Goal: Task Accomplishment & Management: Manage account settings

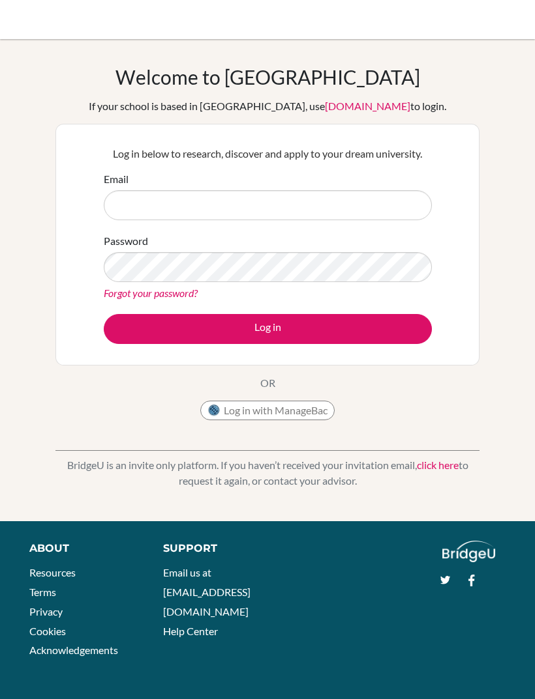
click at [338, 210] on input "Email" at bounding box center [268, 205] width 328 height 30
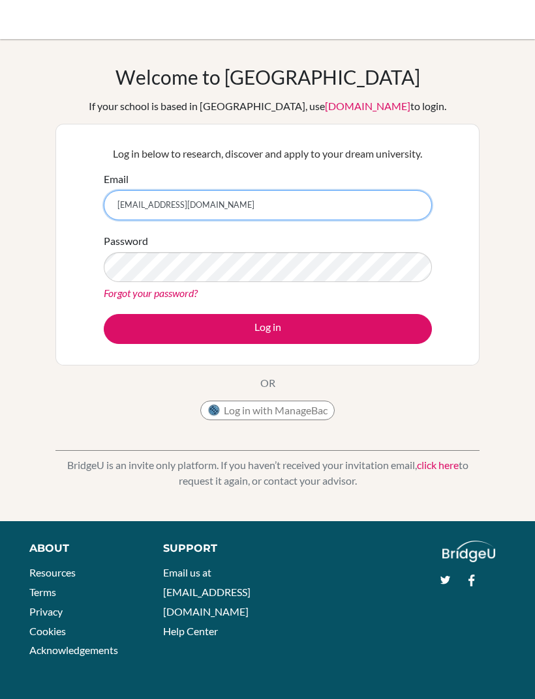
type input "[EMAIL_ADDRESS][DOMAIN_NAME]"
click at [377, 333] on button "Log in" at bounding box center [268, 329] width 328 height 30
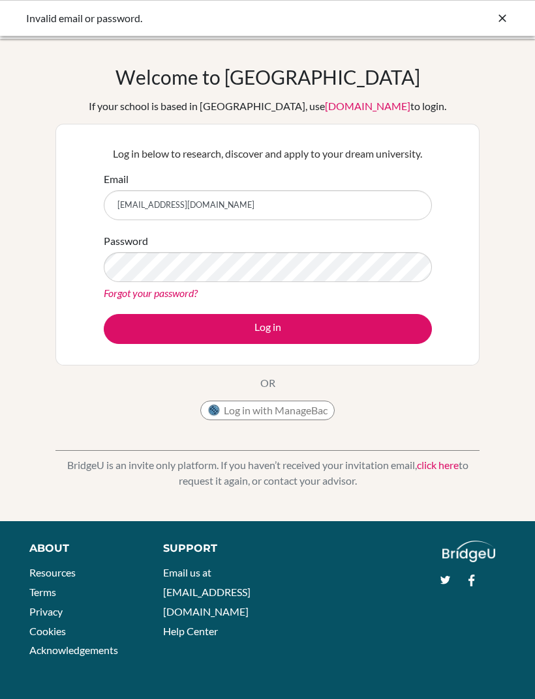
click at [486, 29] on div "Invalid email or password." at bounding box center [267, 18] width 535 height 36
click at [491, 20] on div "Invalid email or password." at bounding box center [267, 18] width 482 height 16
click at [506, 23] on icon at bounding box center [501, 18] width 13 height 13
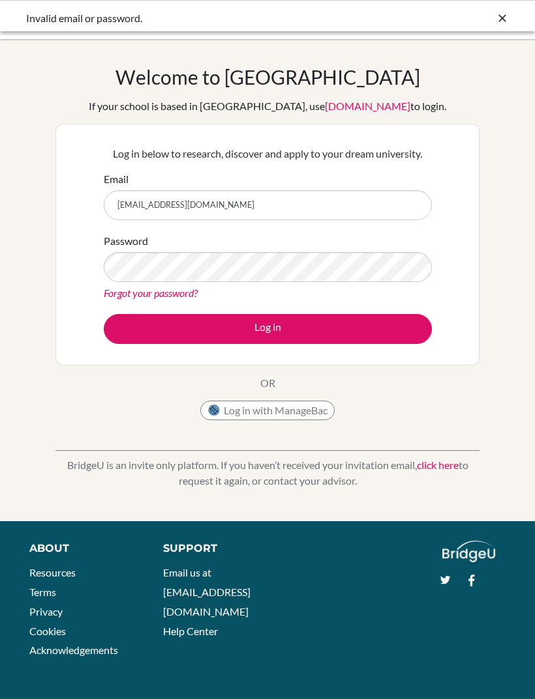
click at [501, 20] on icon at bounding box center [501, 18] width 13 height 13
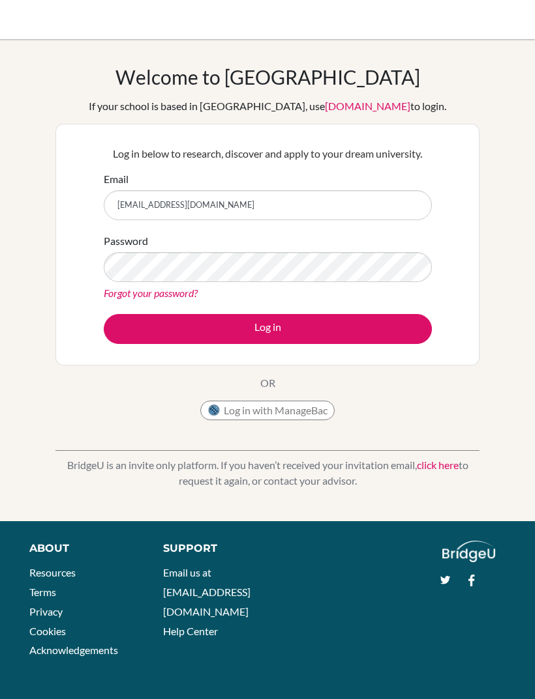
click at [267, 329] on button "Log in" at bounding box center [268, 329] width 328 height 30
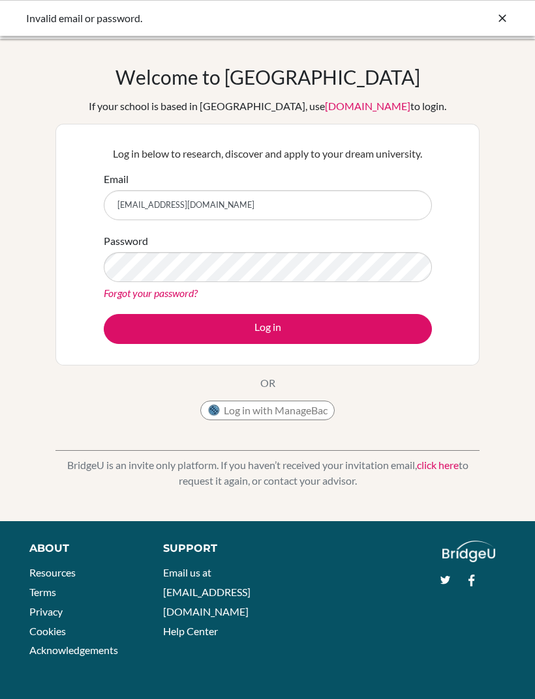
click at [368, 338] on button "Log in" at bounding box center [268, 329] width 328 height 30
click at [495, 29] on div "Invalid email or password." at bounding box center [267, 18] width 535 height 36
click at [501, 25] on div at bounding box center [501, 18] width 13 height 16
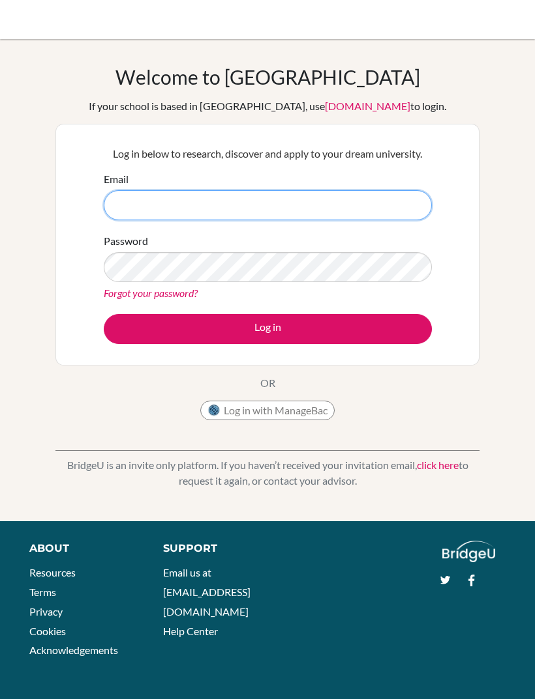
type input "[EMAIL_ADDRESS][DOMAIN_NAME]"
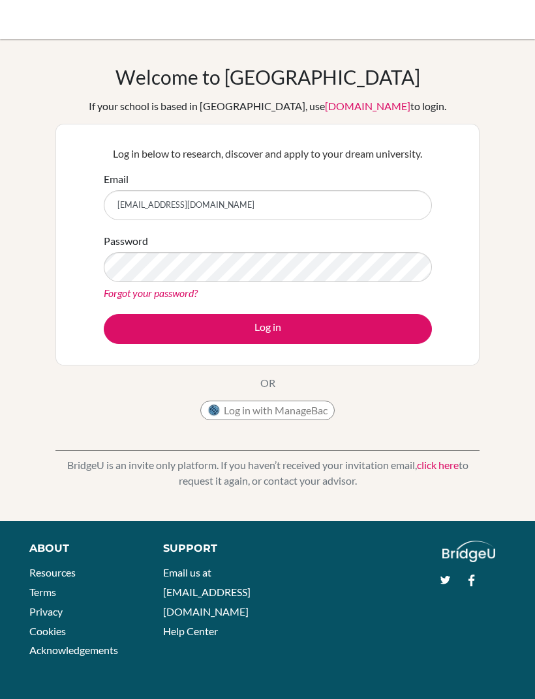
click at [336, 326] on button "Log in" at bounding box center [268, 329] width 328 height 30
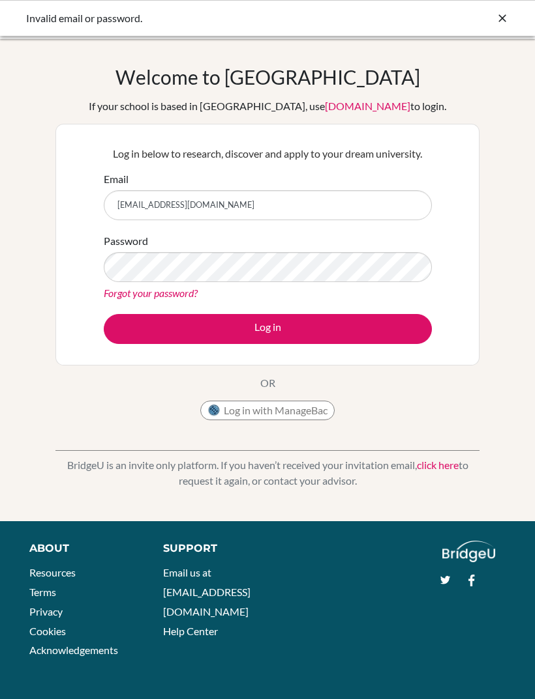
click at [387, 332] on button "Log in" at bounding box center [268, 329] width 328 height 30
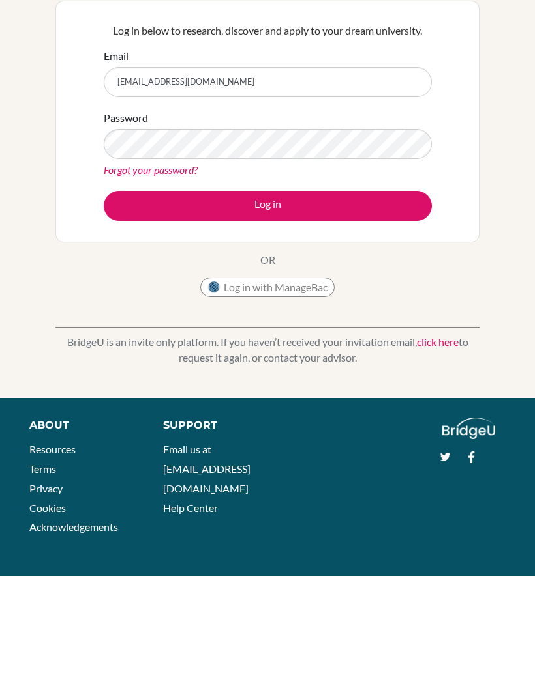
click at [450, 459] on link "click here" at bounding box center [438, 465] width 42 height 12
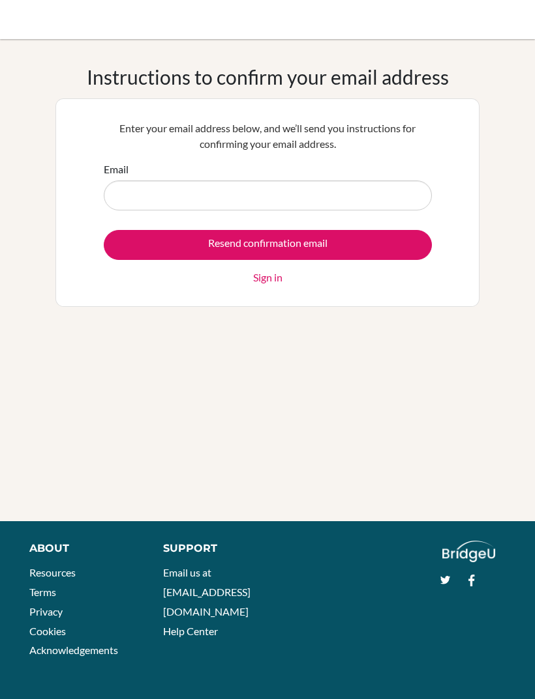
click at [373, 198] on input "Email" at bounding box center [268, 196] width 328 height 30
type input "[EMAIL_ADDRESS][DOMAIN_NAME]"
click at [388, 248] on input "Resend confirmation email" at bounding box center [268, 245] width 328 height 30
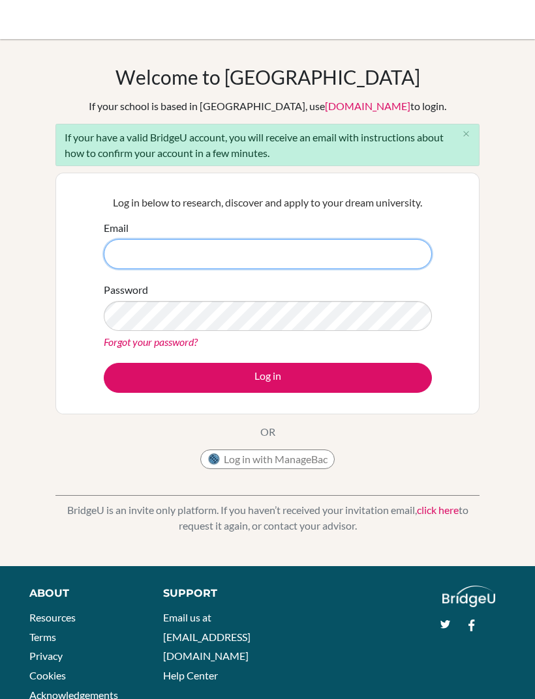
type input "pauladanielaam005@gmail.com"
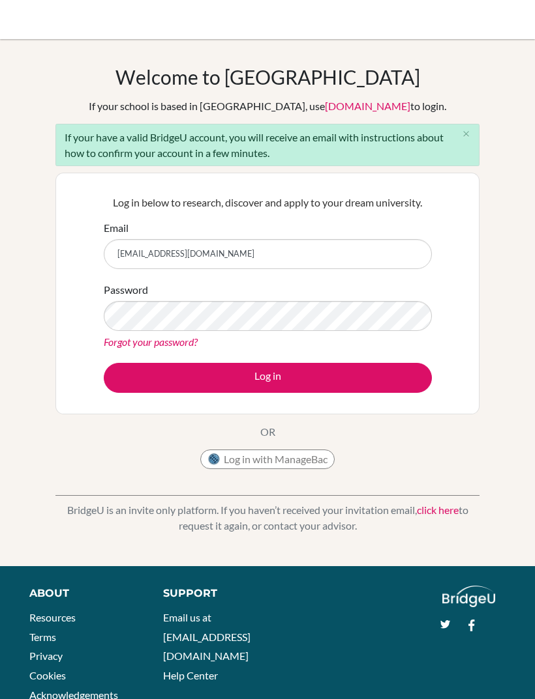
click at [308, 363] on button "Log in" at bounding box center [268, 378] width 328 height 30
click at [309, 375] on button "Log in" at bounding box center [268, 378] width 328 height 30
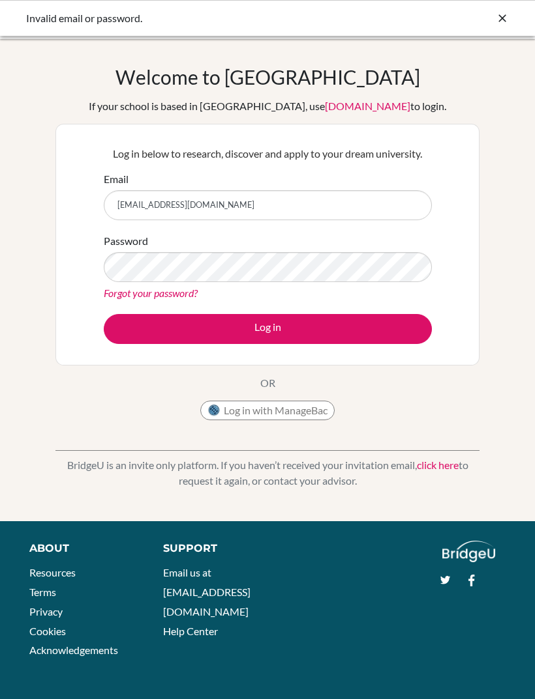
click at [506, 13] on icon at bounding box center [501, 18] width 13 height 13
